Goal: Check status: Check status

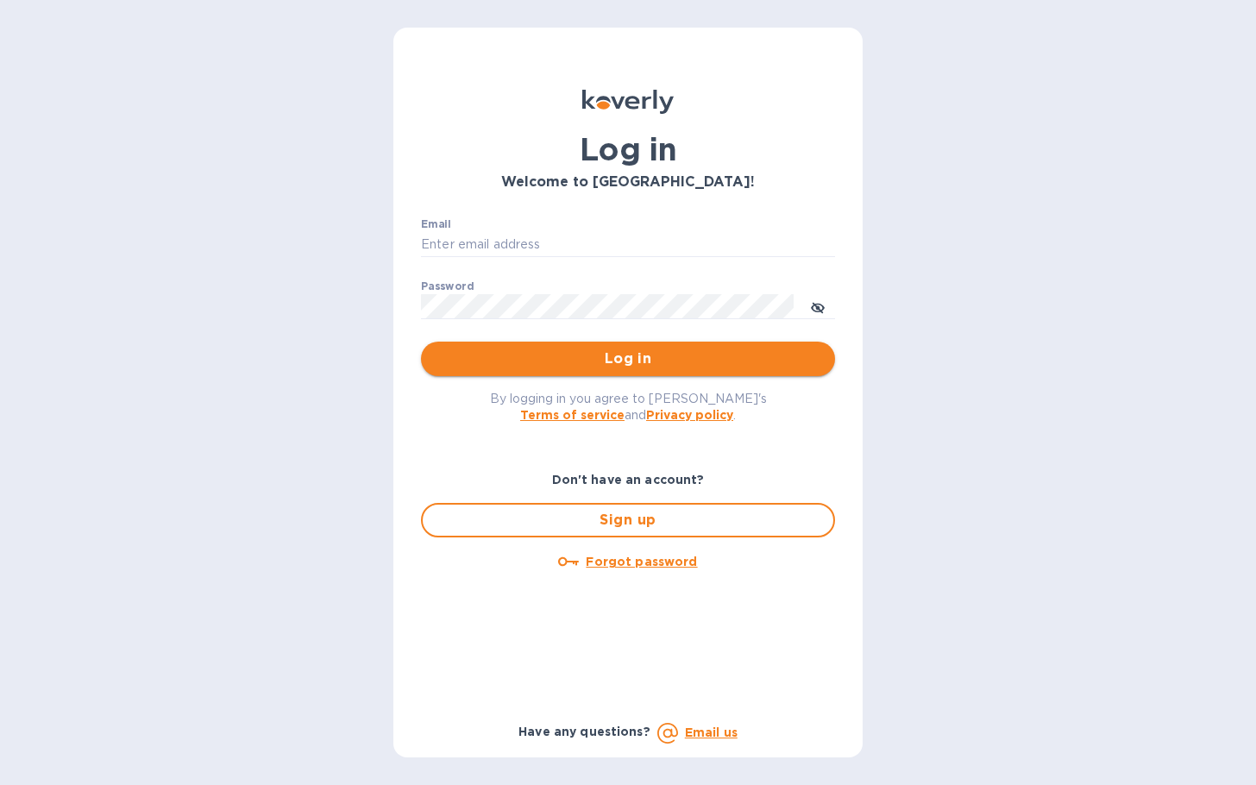
type input "[PERSON_NAME][EMAIL_ADDRESS][DOMAIN_NAME]"
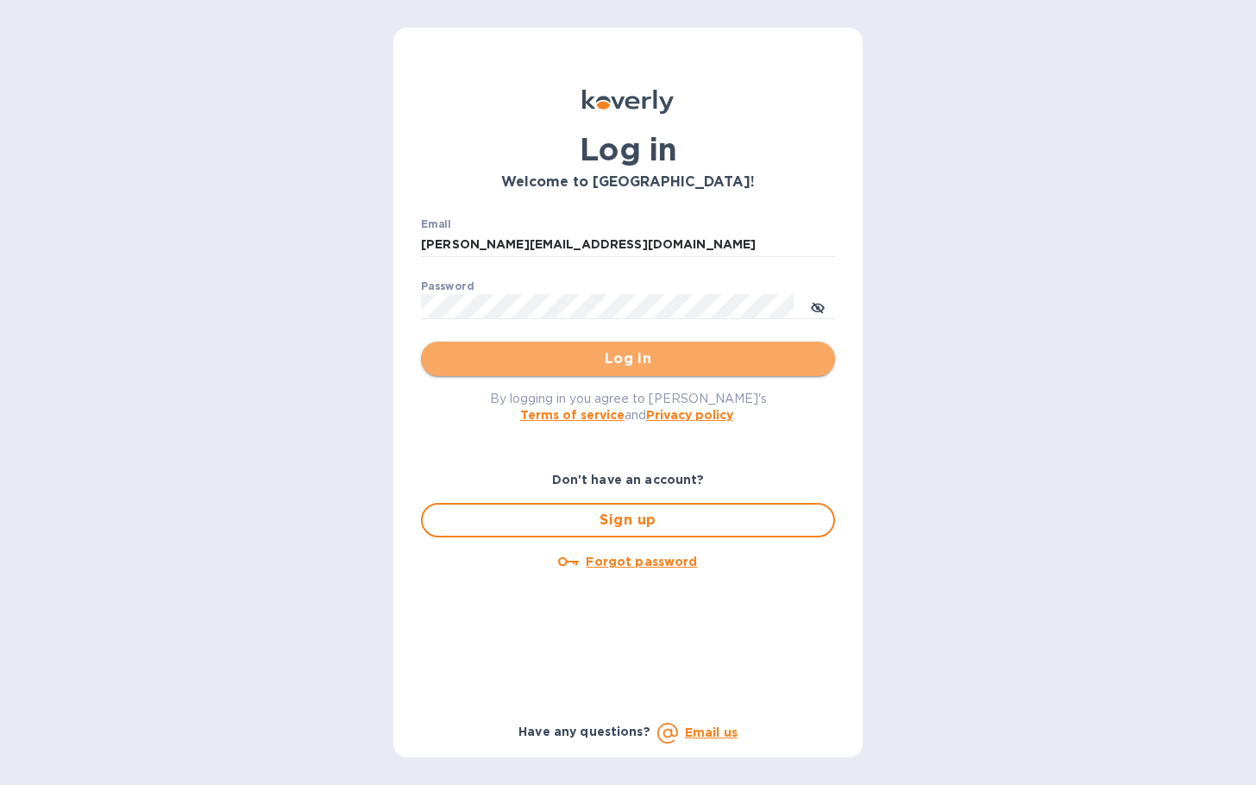
click at [643, 344] on button "Log in" at bounding box center [628, 359] width 414 height 34
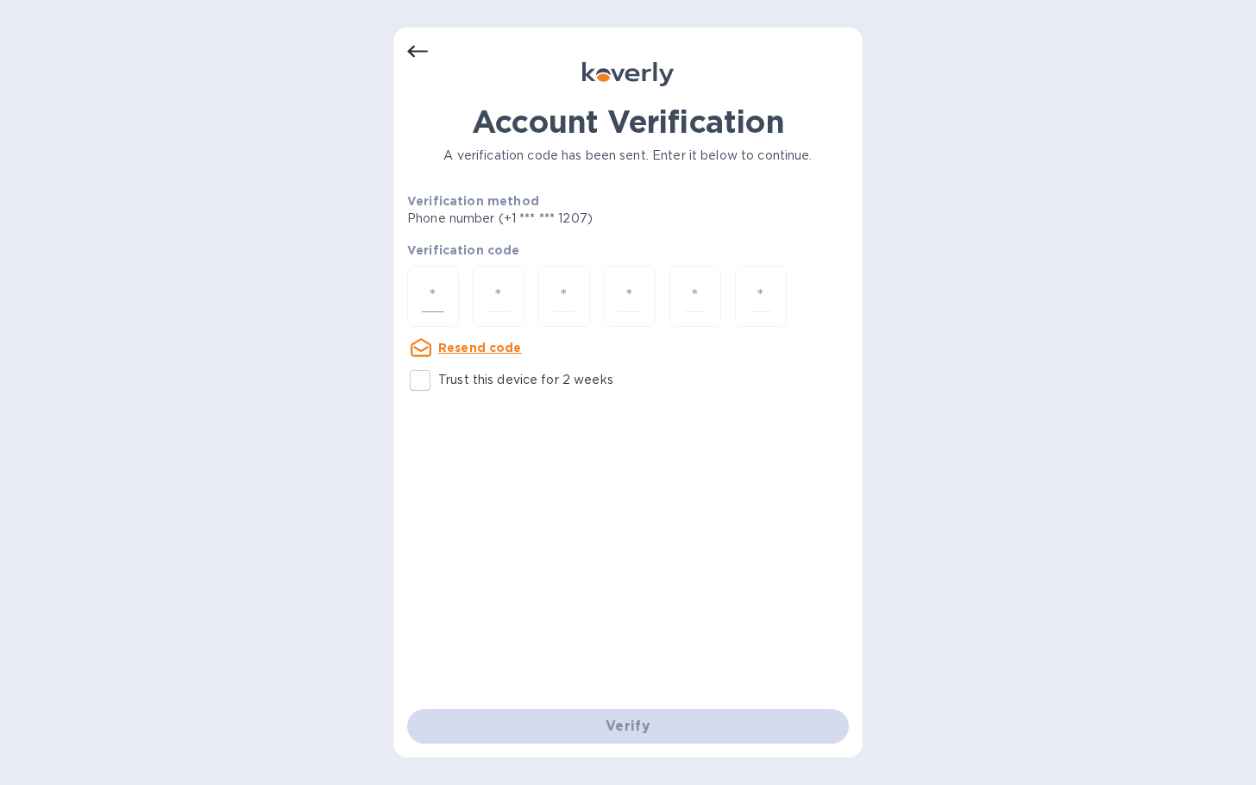
click at [450, 299] on div at bounding box center [433, 296] width 52 height 61
type input "6"
type input "0"
type input "4"
type input "6"
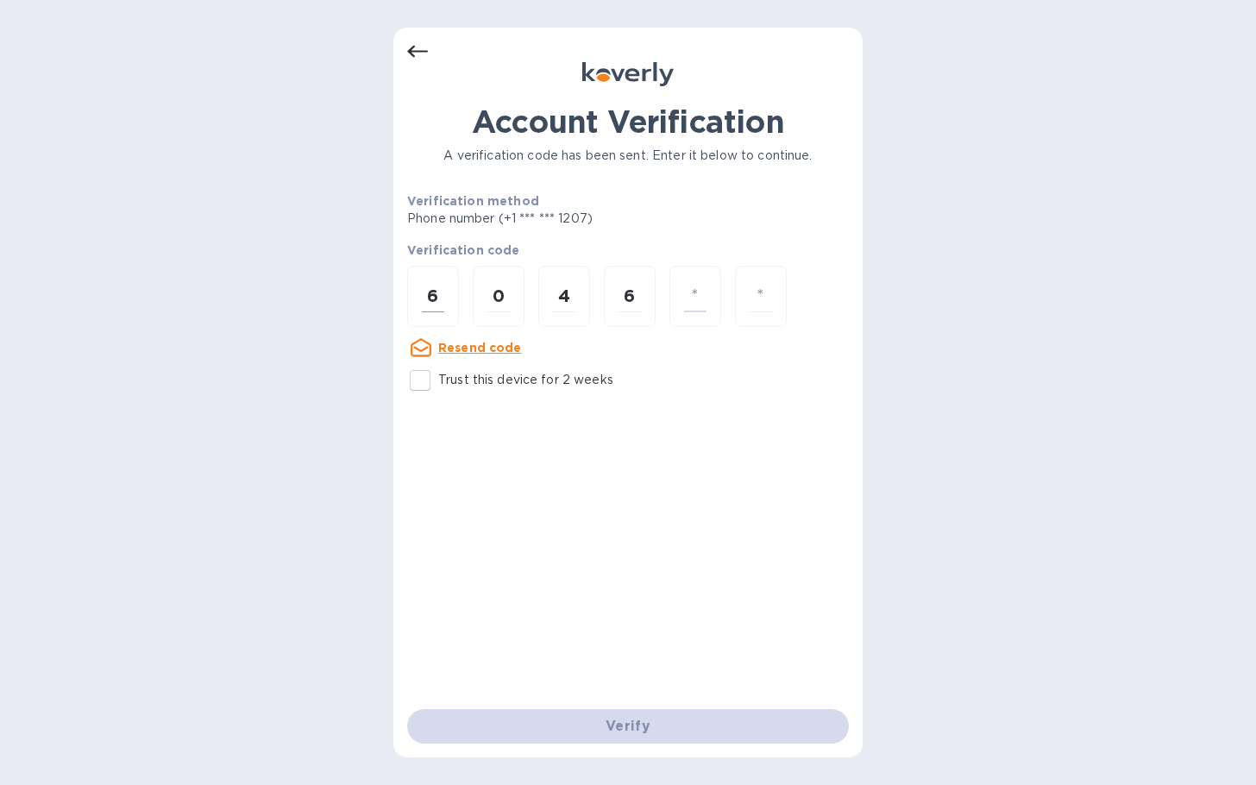
type input "0"
type input "5"
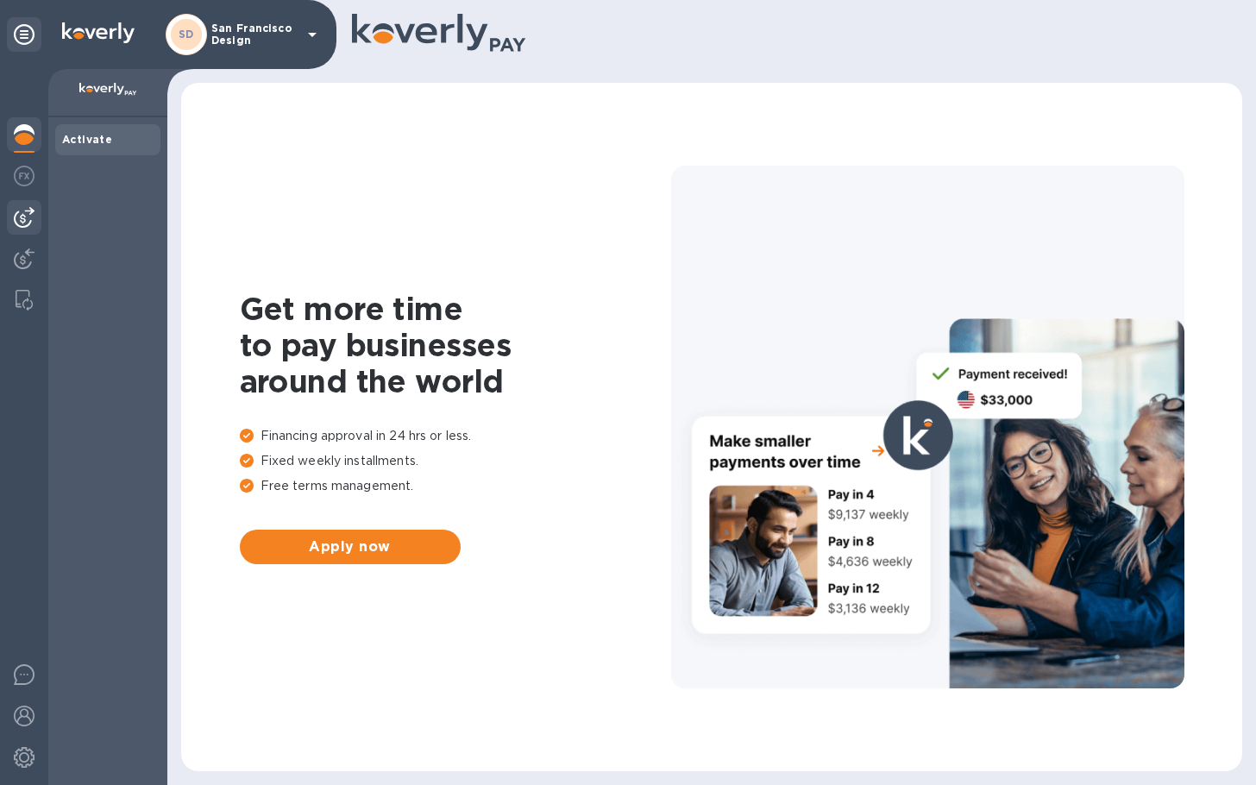
click at [29, 217] on img at bounding box center [24, 217] width 21 height 21
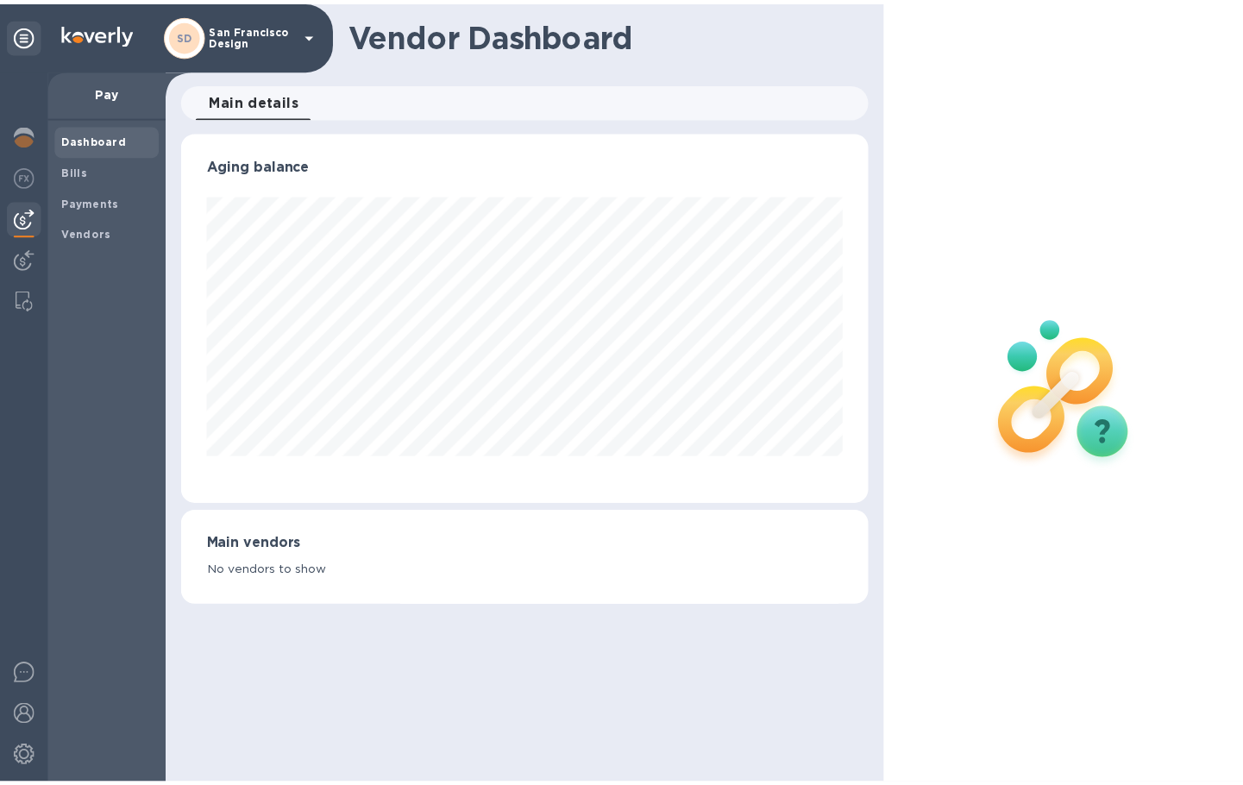
scroll to position [373, 695]
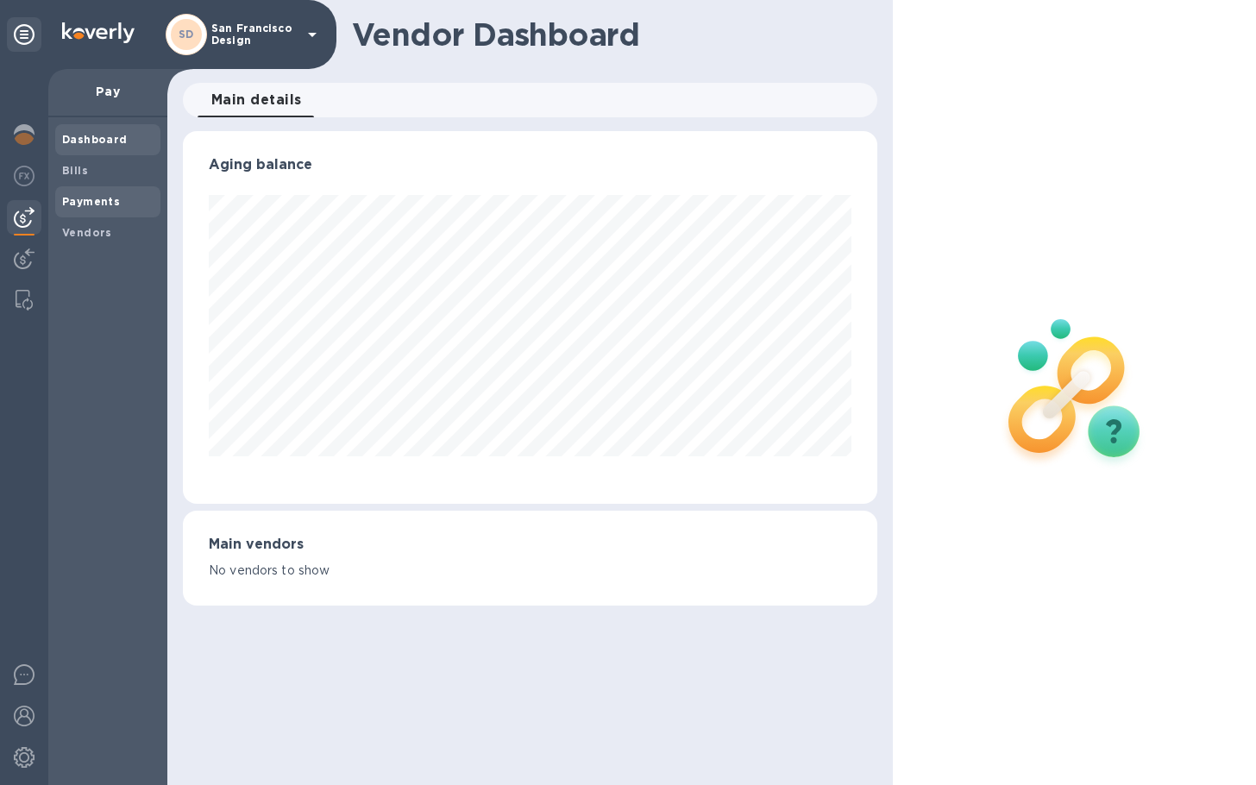
click at [82, 205] on b "Payments" at bounding box center [91, 201] width 58 height 13
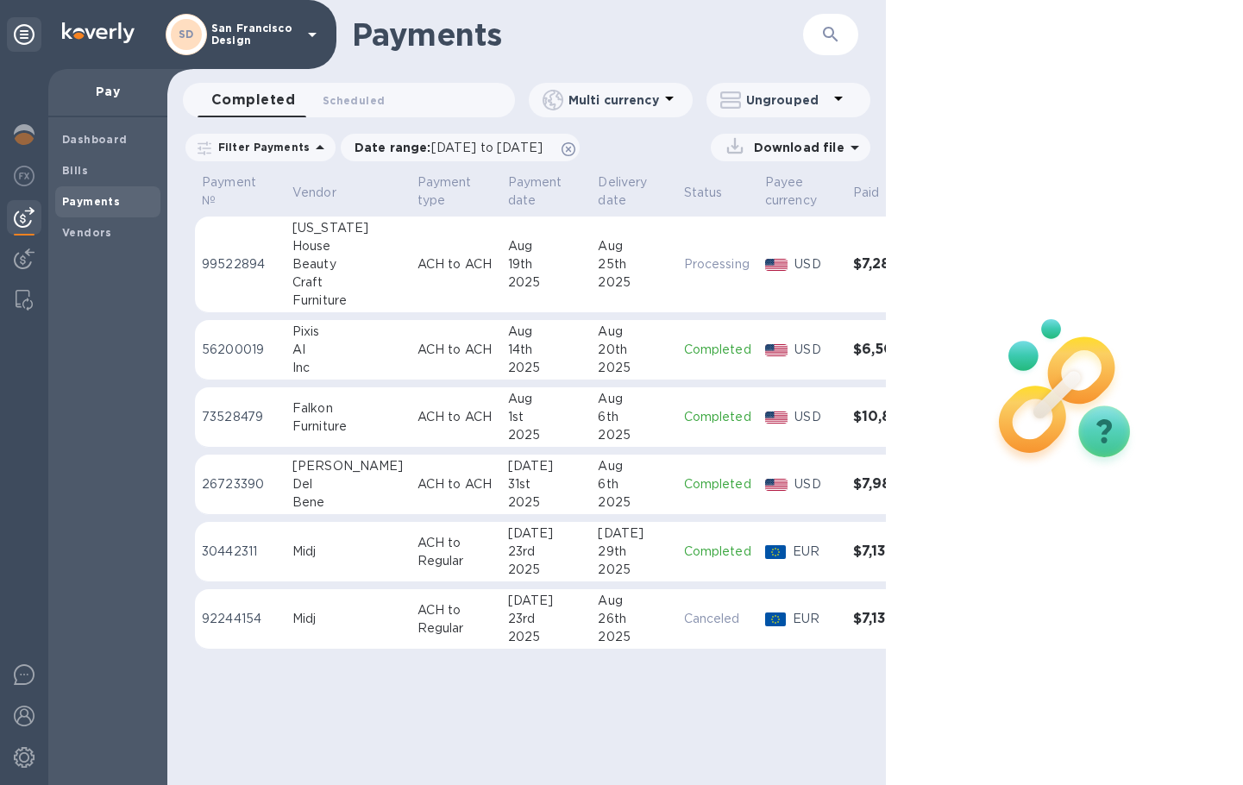
scroll to position [13, 0]
click at [373, 139] on p "Date range : [DATE] to [DATE]" at bounding box center [452, 147] width 197 height 17
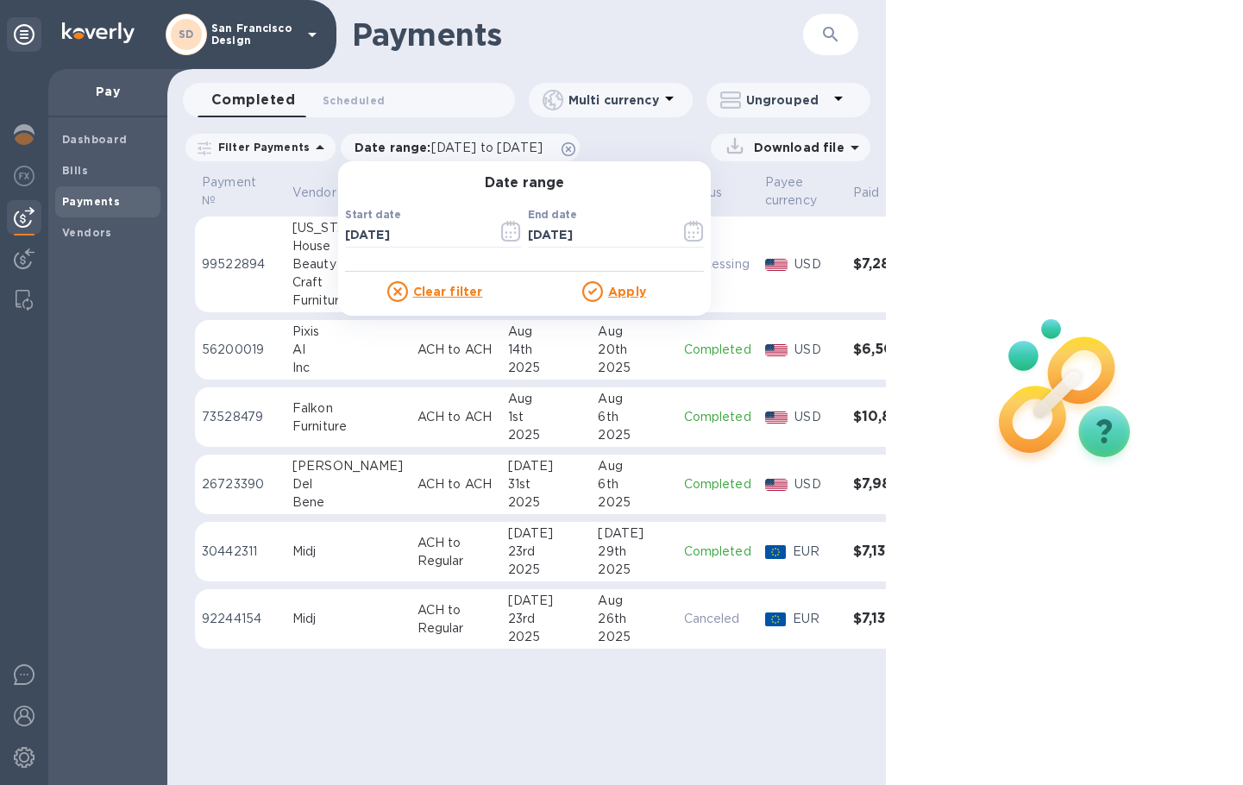
click at [969, 198] on div at bounding box center [1065, 392] width 359 height 785
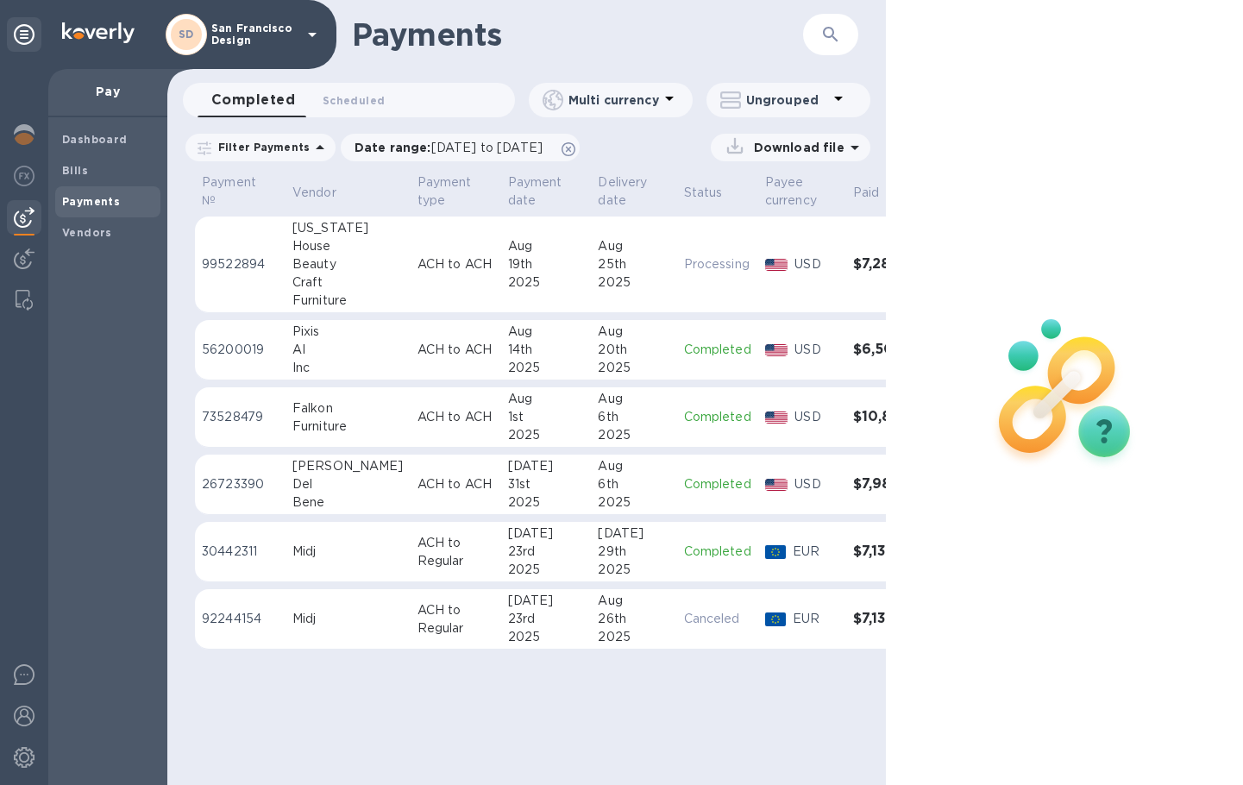
click at [853, 342] on h3 "$6,500.00" at bounding box center [891, 350] width 77 height 16
